Goal: Check status: Check status

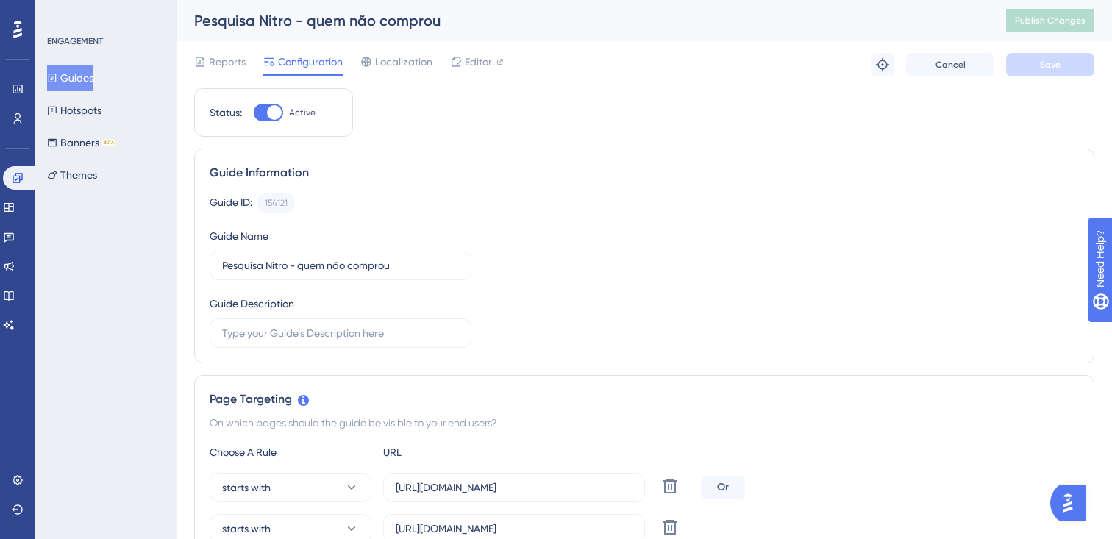
click at [92, 72] on button "Guides" at bounding box center [70, 78] width 46 height 26
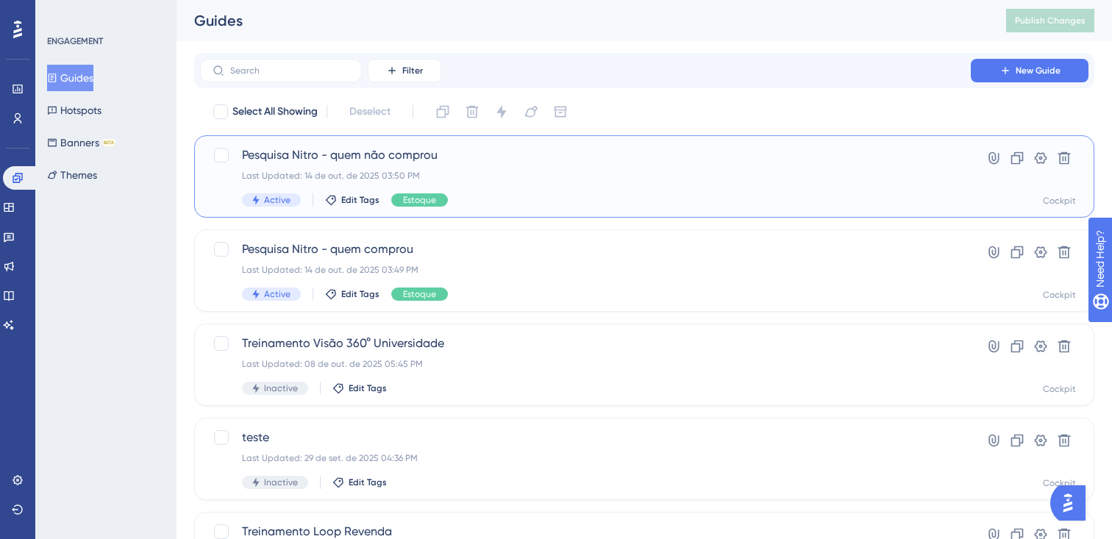
click at [436, 163] on span "Pesquisa Nitro - quem não comprou" at bounding box center [585, 155] width 687 height 18
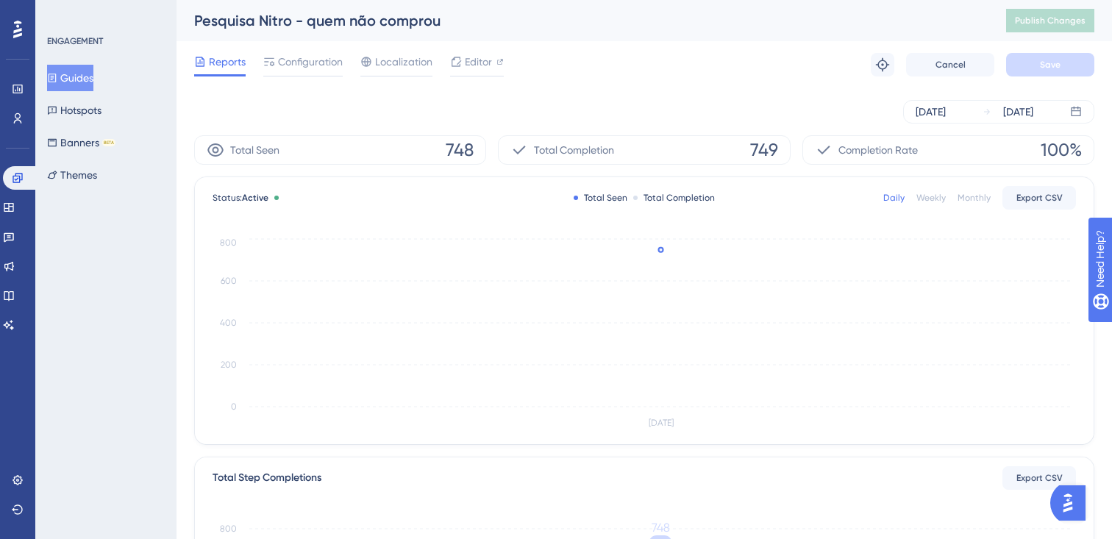
click at [96, 64] on div "ENGAGEMENT Guides Hotspots Banners BETA Themes" at bounding box center [106, 111] width 119 height 153
click at [93, 71] on button "Guides" at bounding box center [70, 78] width 46 height 26
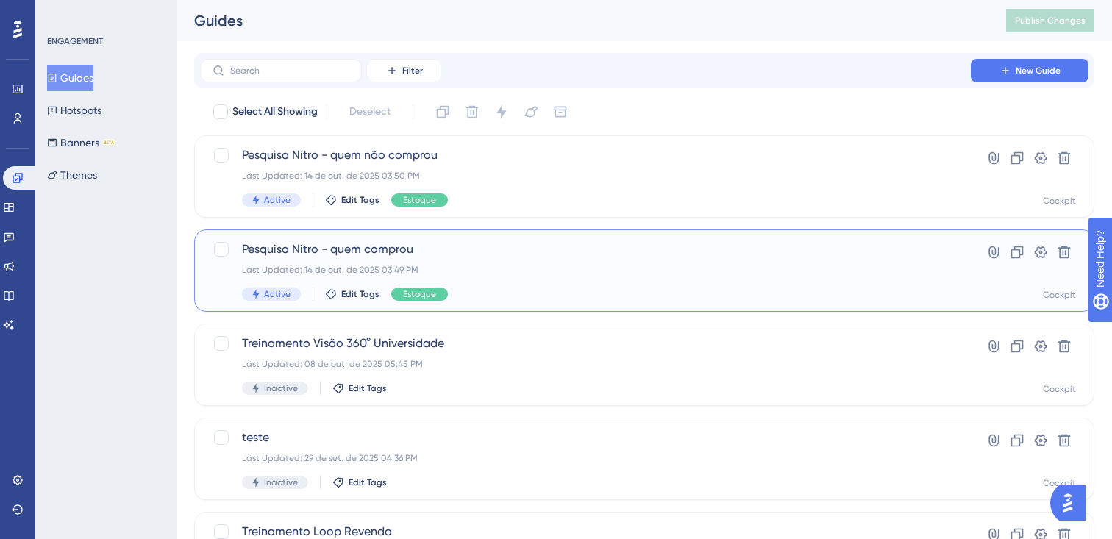
click at [672, 271] on div "Last Updated: 14 de out. de 2025 03:49 PM" at bounding box center [585, 270] width 687 height 12
